Goal: Check status: Check status

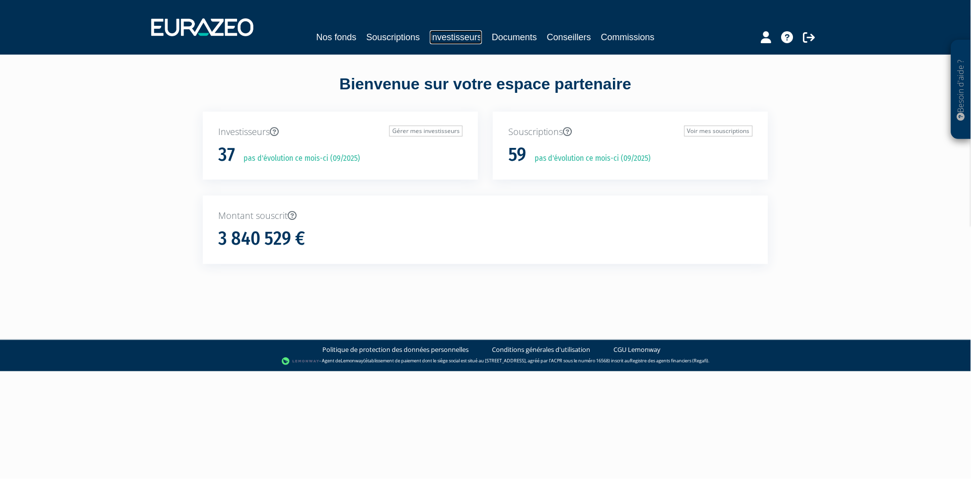
click at [442, 34] on link "Investisseurs" at bounding box center [456, 37] width 52 height 14
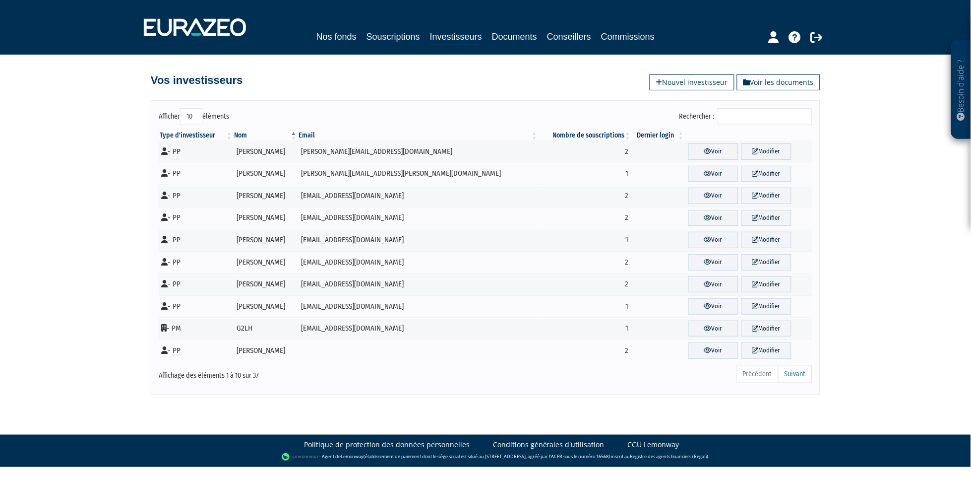
click at [193, 115] on select "10 25 50 100" at bounding box center [191, 116] width 22 height 17
select select "100"
click at [180, 108] on select "10 25 50 100" at bounding box center [191, 116] width 22 height 17
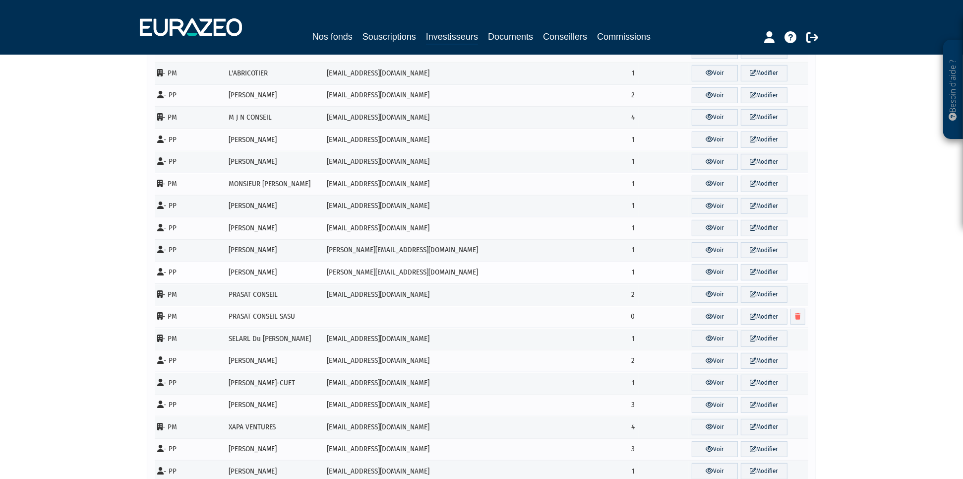
scroll to position [496, 0]
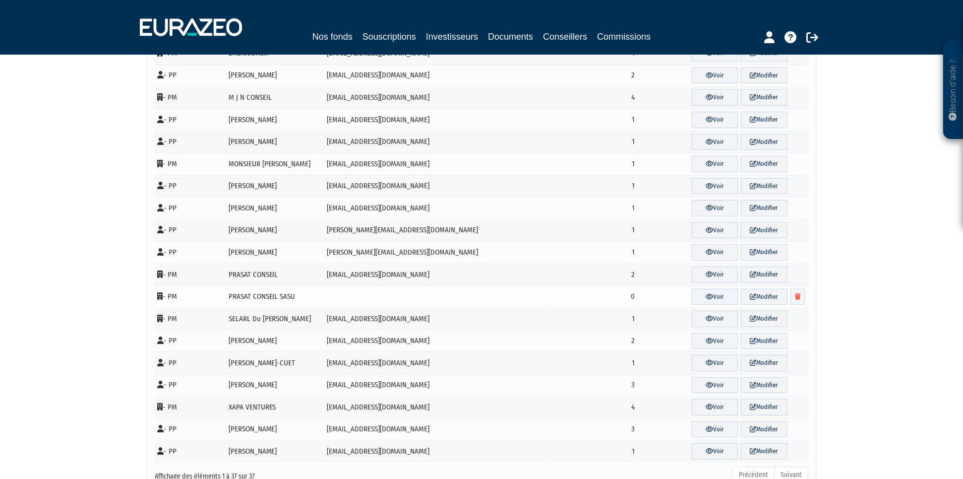
click at [710, 300] on link "Voir" at bounding box center [715, 297] width 47 height 16
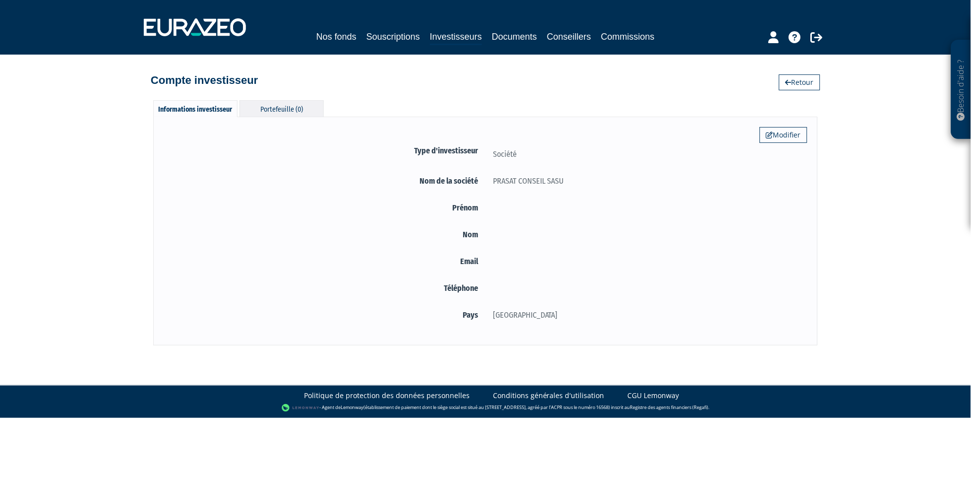
click at [291, 105] on div "Portefeuille (0)" at bounding box center [282, 108] width 84 height 16
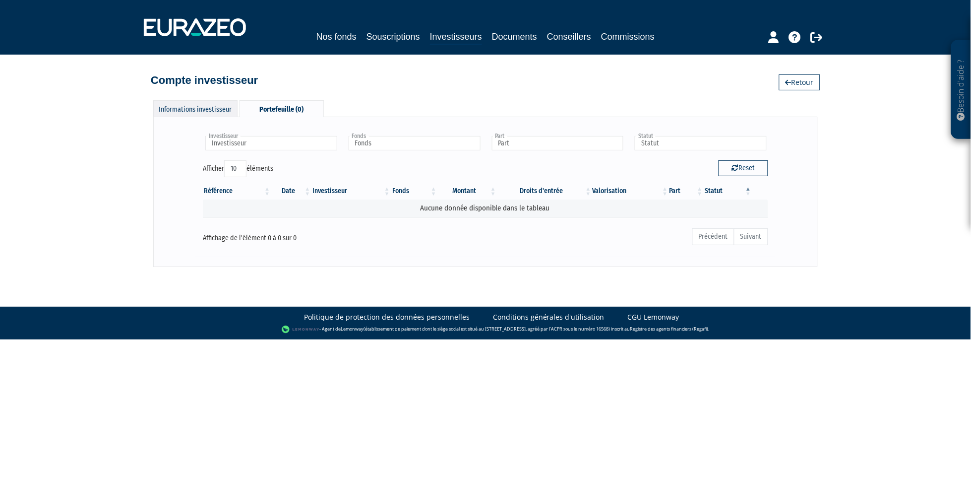
click at [222, 108] on div "Informations investisseur" at bounding box center [195, 108] width 84 height 16
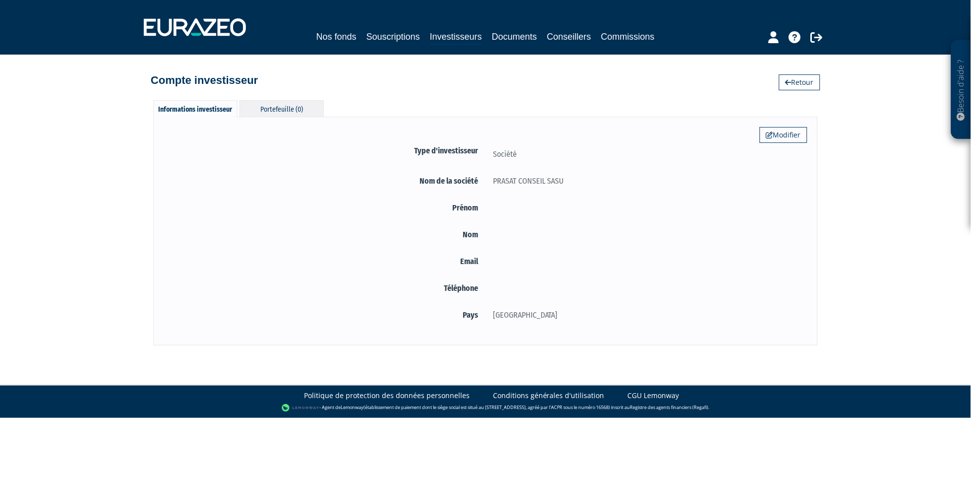
click at [278, 111] on div "Portefeuille (0)" at bounding box center [282, 108] width 84 height 16
